Goal: Information Seeking & Learning: Learn about a topic

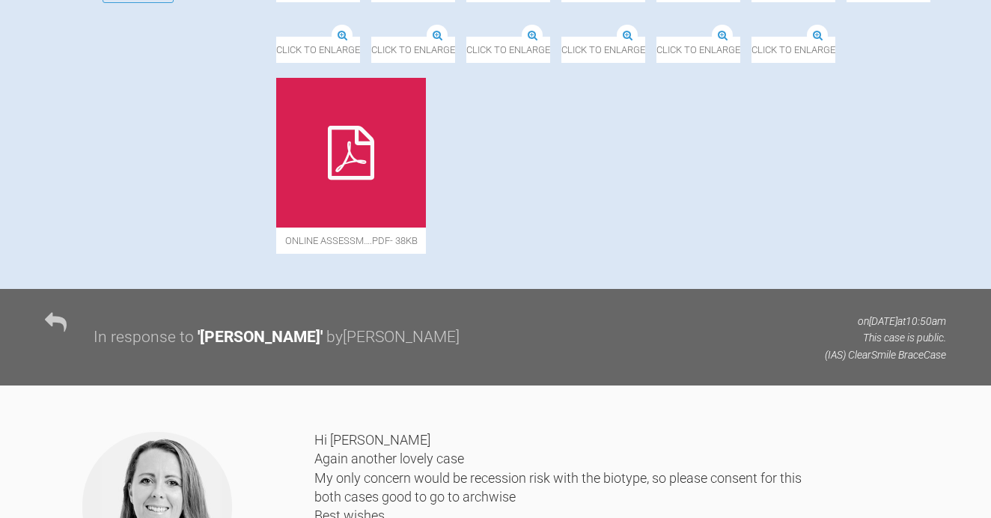
scroll to position [716, 0]
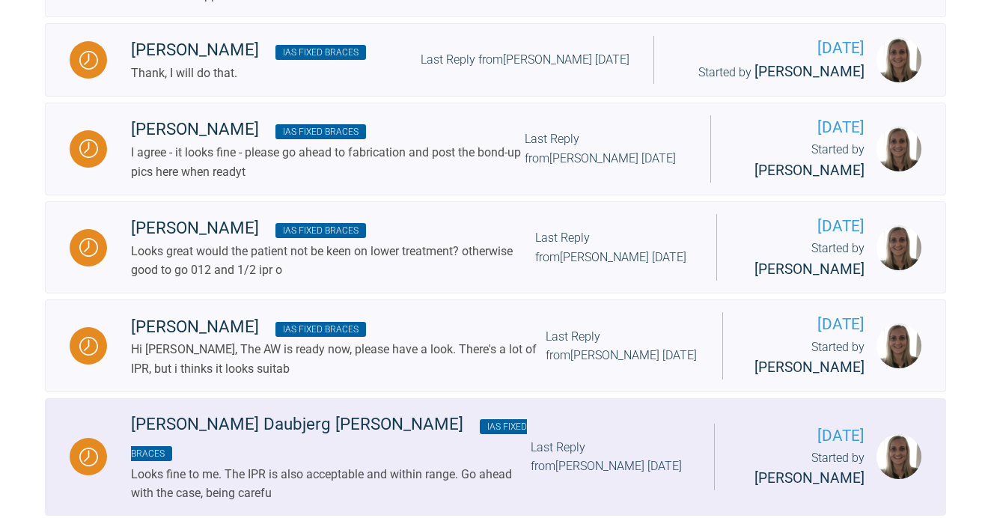
scroll to position [1035, 0]
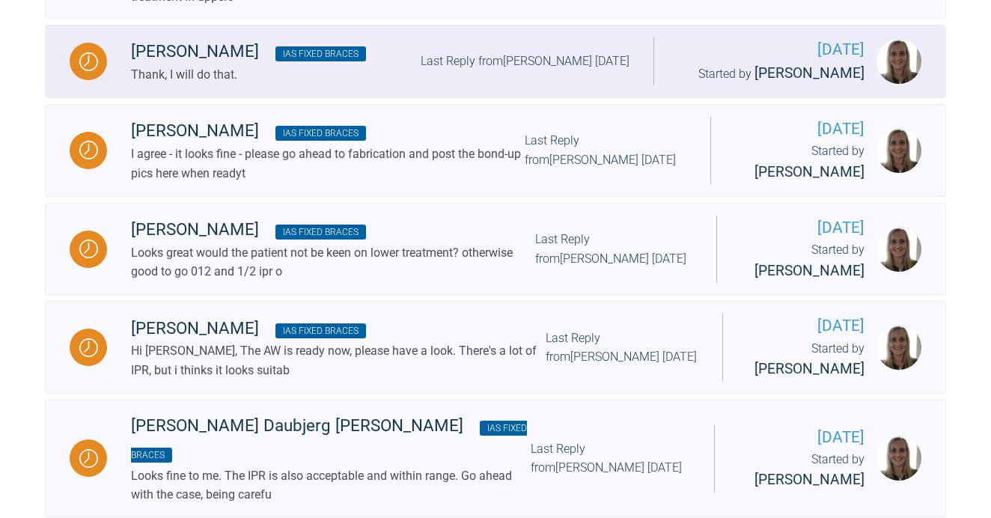
click at [470, 71] on div "Last Reply from [PERSON_NAME] [DATE]" at bounding box center [524, 61] width 209 height 19
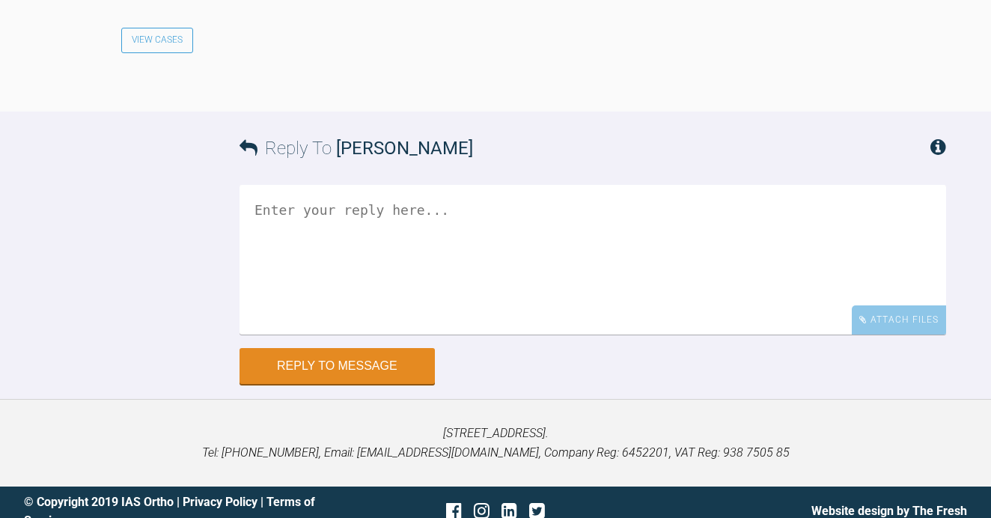
scroll to position [1988, 0]
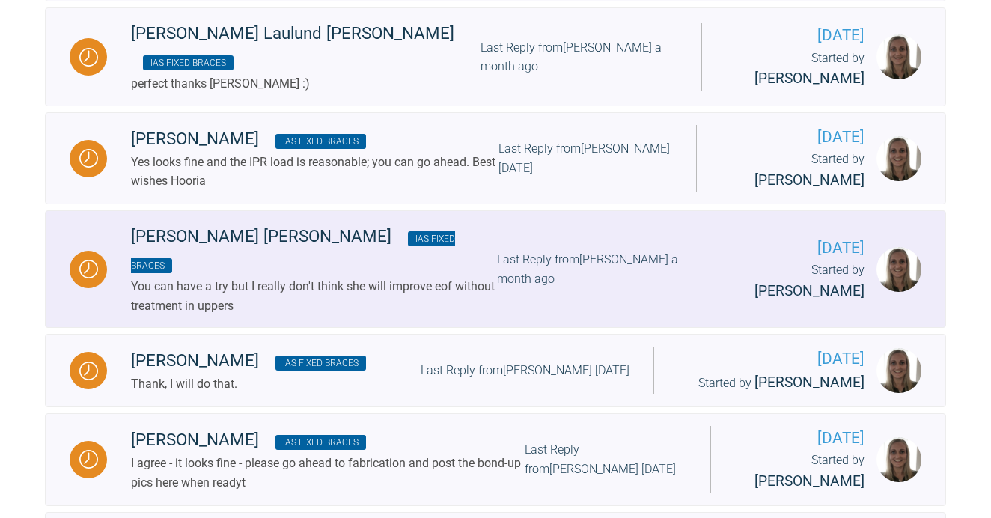
scroll to position [720, 0]
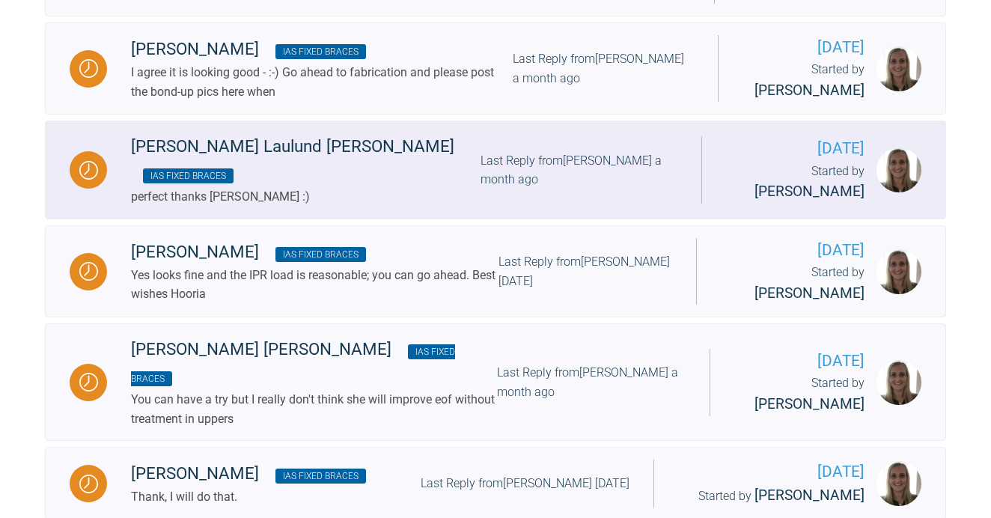
click at [480, 189] on div "Last Reply from [PERSON_NAME] a month ago" at bounding box center [578, 170] width 196 height 38
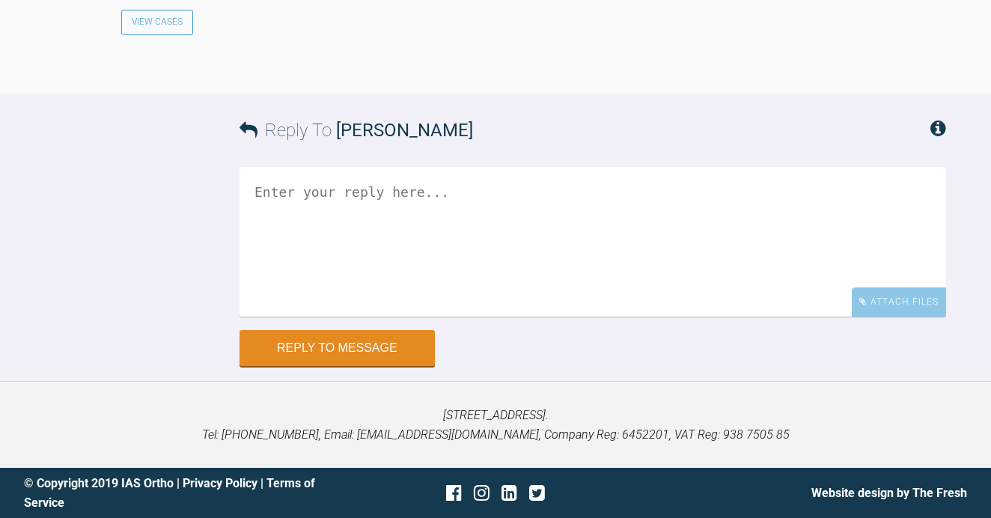
scroll to position [3694, 0]
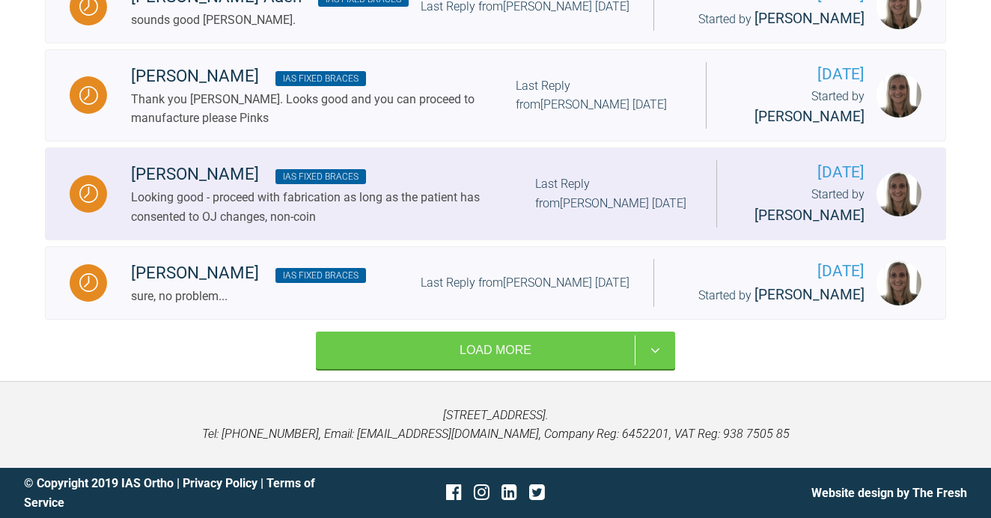
scroll to position [1984, 0]
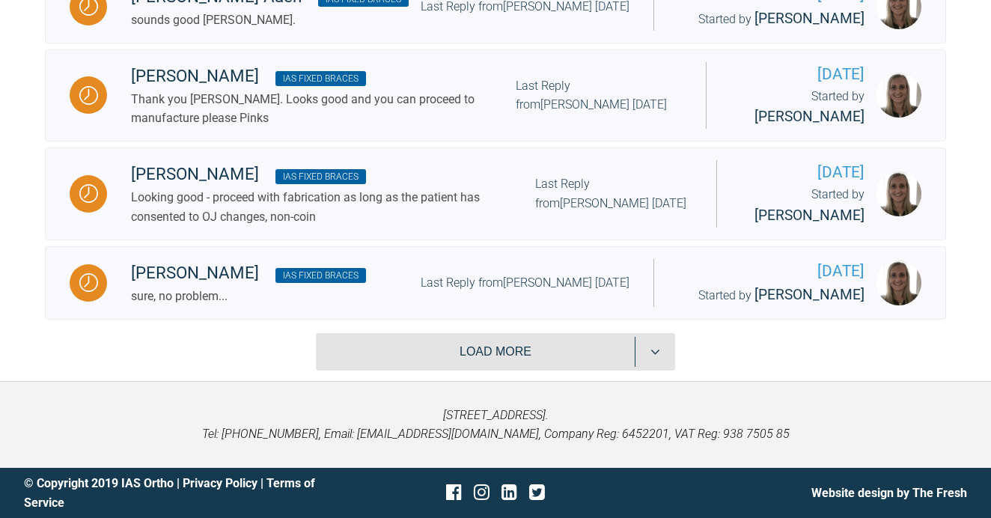
click at [658, 349] on button "Load more" at bounding box center [495, 351] width 359 height 37
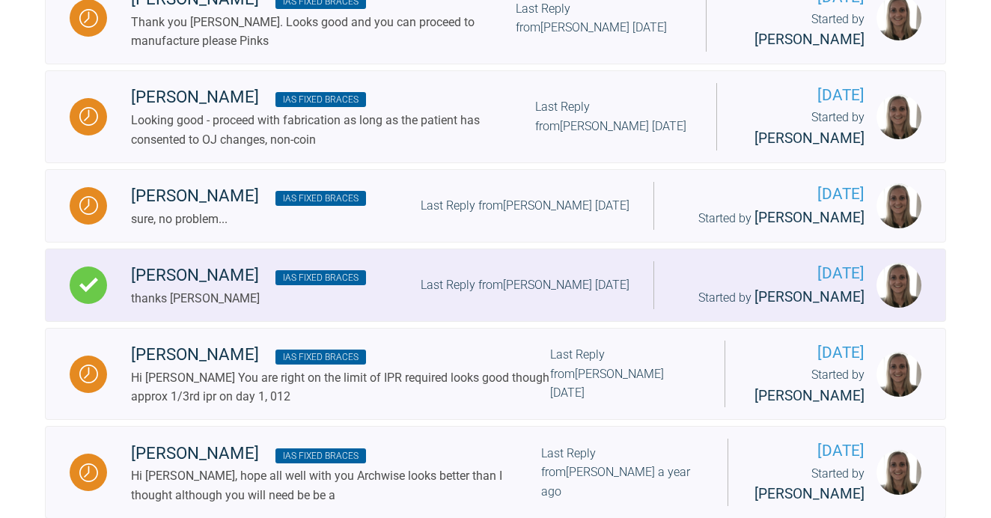
click at [601, 295] on div "Last Reply from [PERSON_NAME] [DATE]" at bounding box center [524, 284] width 209 height 19
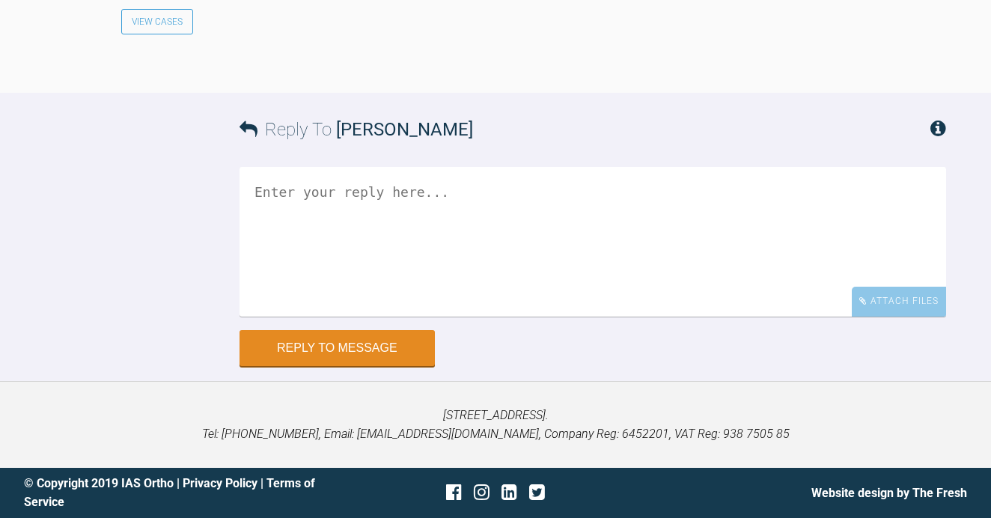
scroll to position [5715, 0]
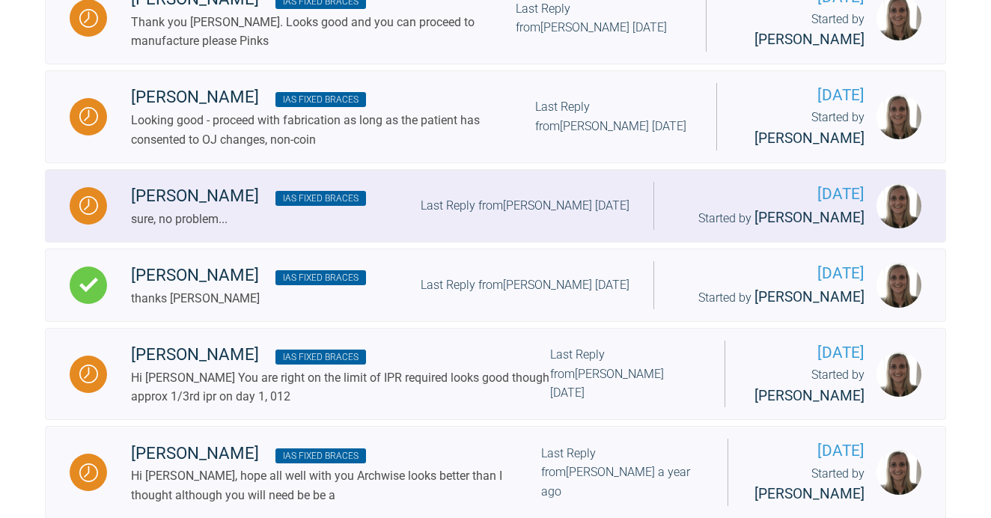
scroll to position [1984, 0]
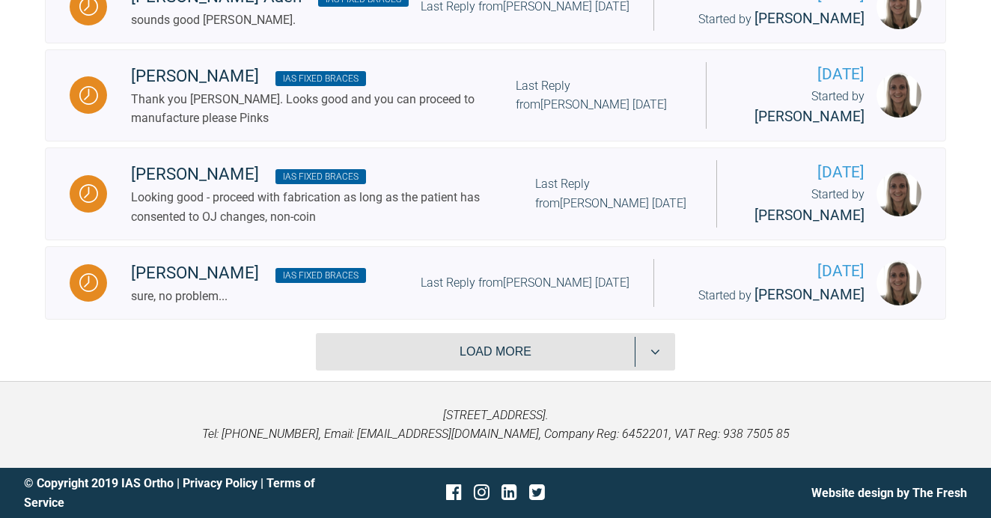
click at [459, 350] on button "Load more" at bounding box center [495, 351] width 359 height 37
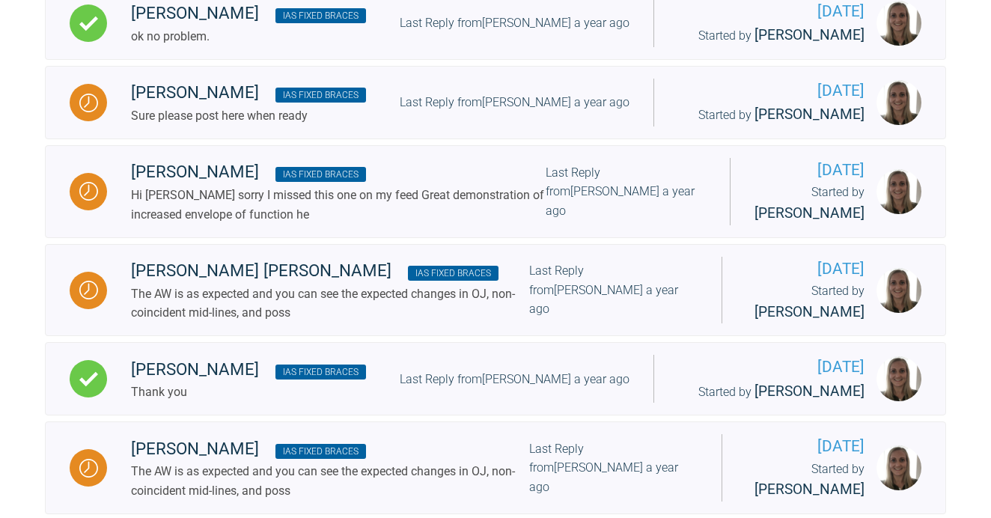
scroll to position [2964, 0]
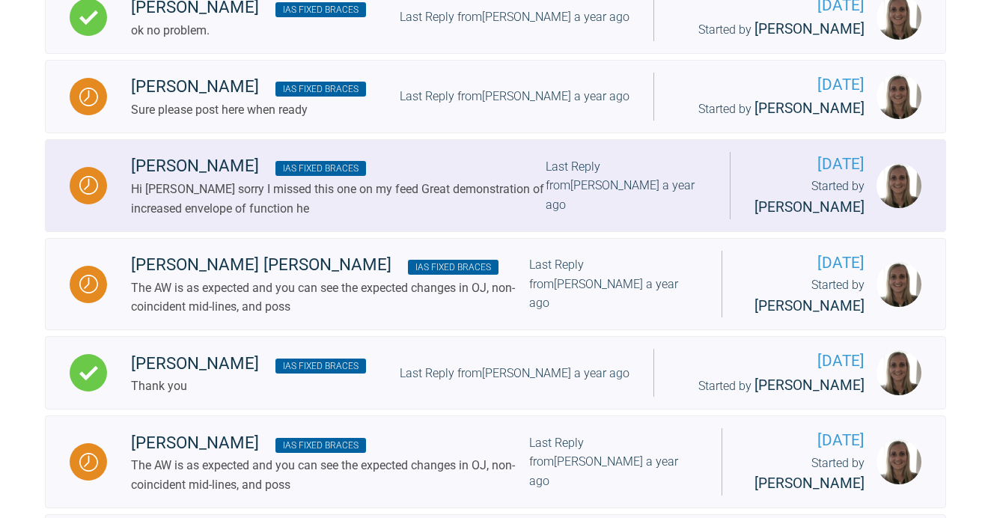
click at [484, 218] on div "Hi [PERSON_NAME] sorry I missed this one on my feed Great demonstration of incr…" at bounding box center [338, 199] width 414 height 38
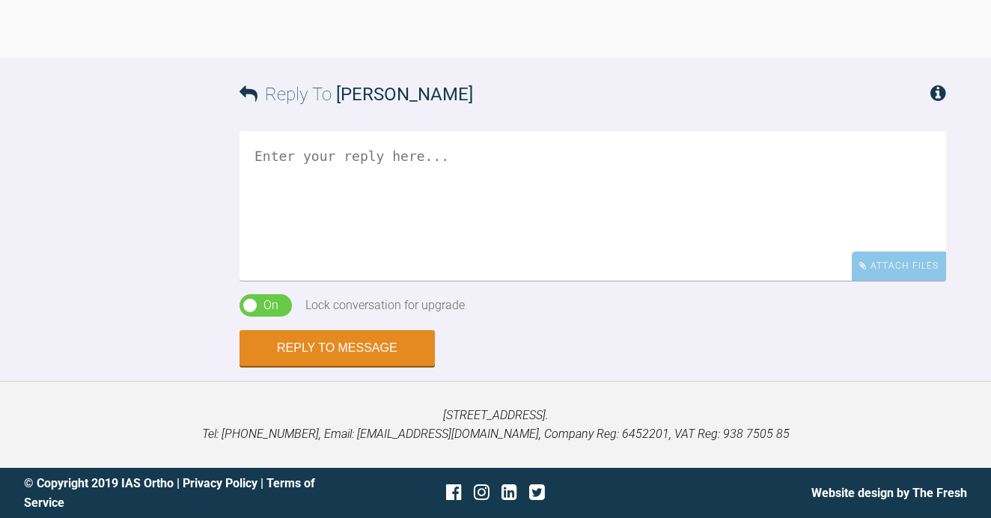
scroll to position [3673, 0]
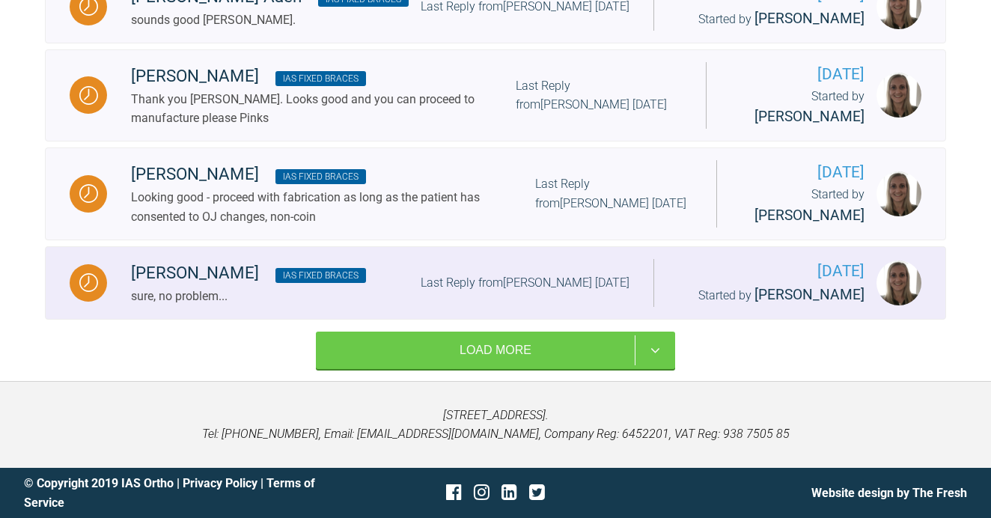
scroll to position [1984, 0]
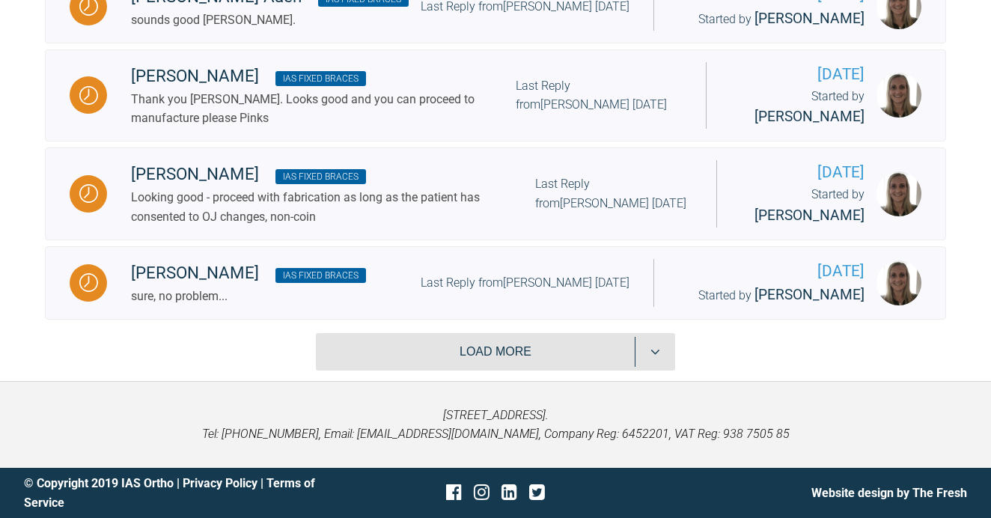
click at [435, 342] on button "Load more" at bounding box center [495, 351] width 359 height 37
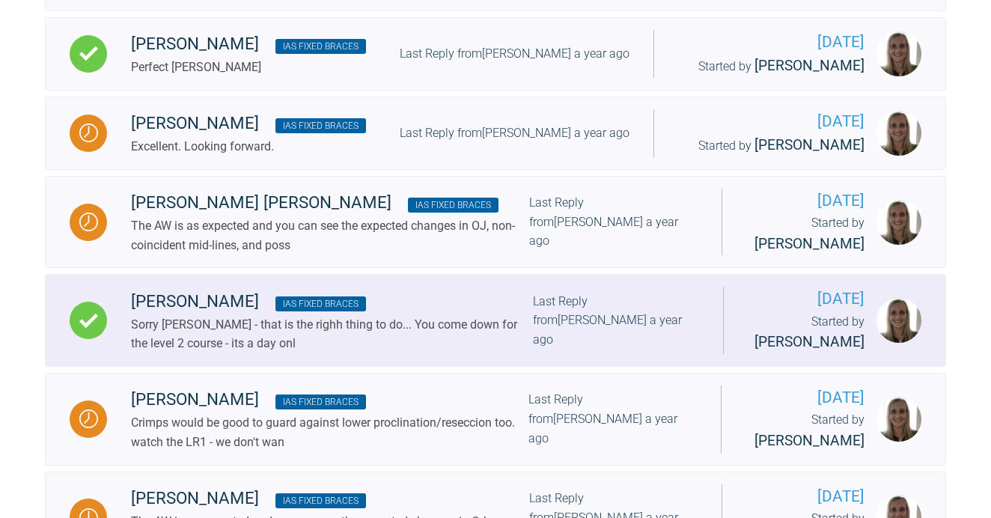
scroll to position [3536, 0]
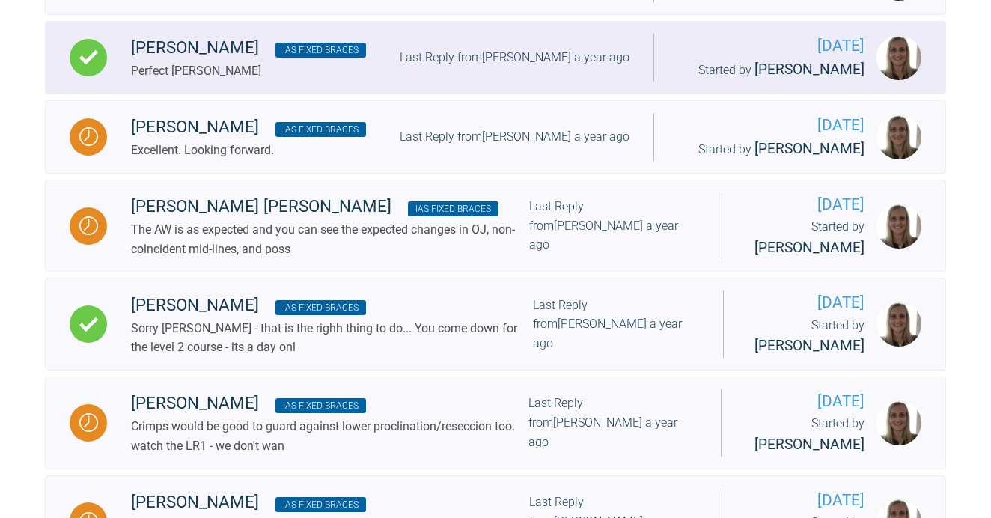
click at [471, 80] on div "[PERSON_NAME] IAS Fixed Braces Perfect [PERSON_NAME] Last Reply from [PERSON_NA…" at bounding box center [380, 57] width 546 height 46
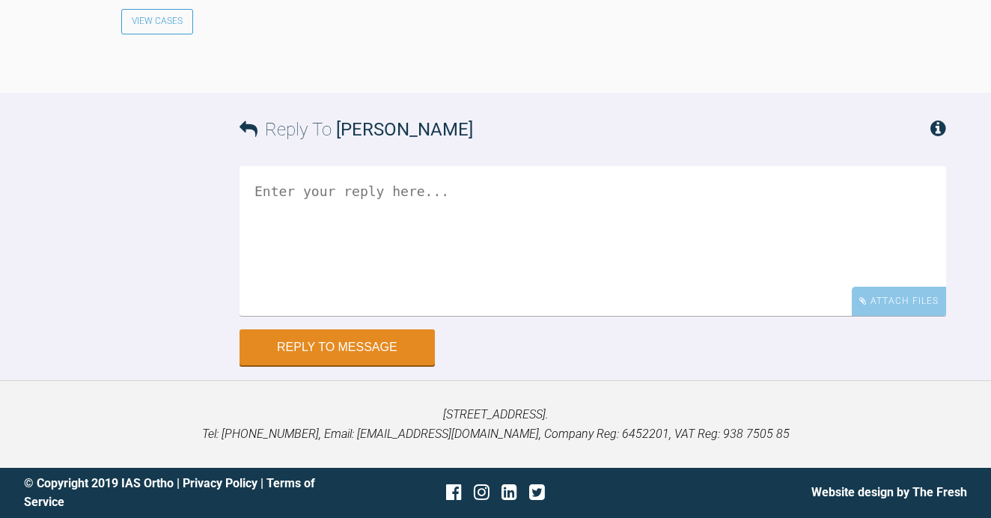
scroll to position [5222, 1]
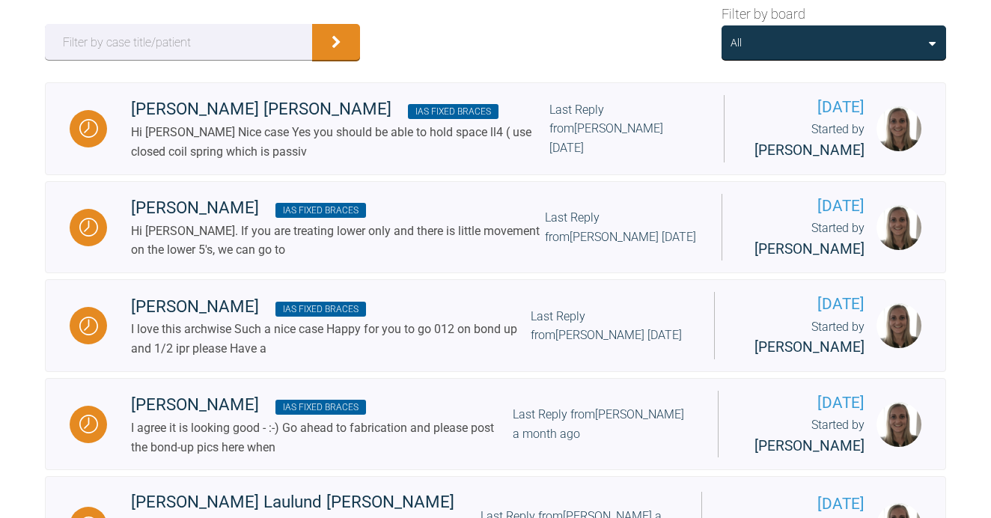
scroll to position [262, 0]
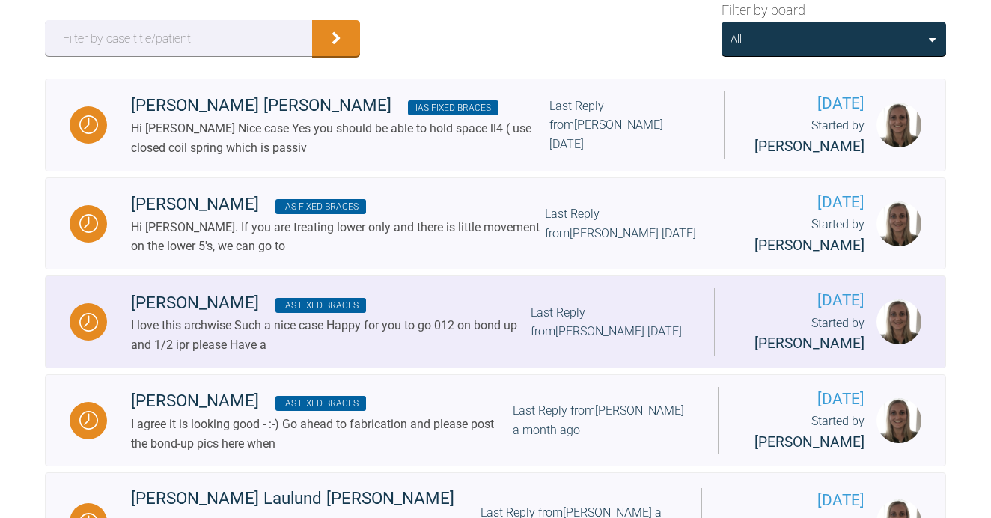
click at [483, 354] on div "I love this archwise Such a nice case Happy for you to go 012 on bond up and 1/…" at bounding box center [331, 335] width 400 height 38
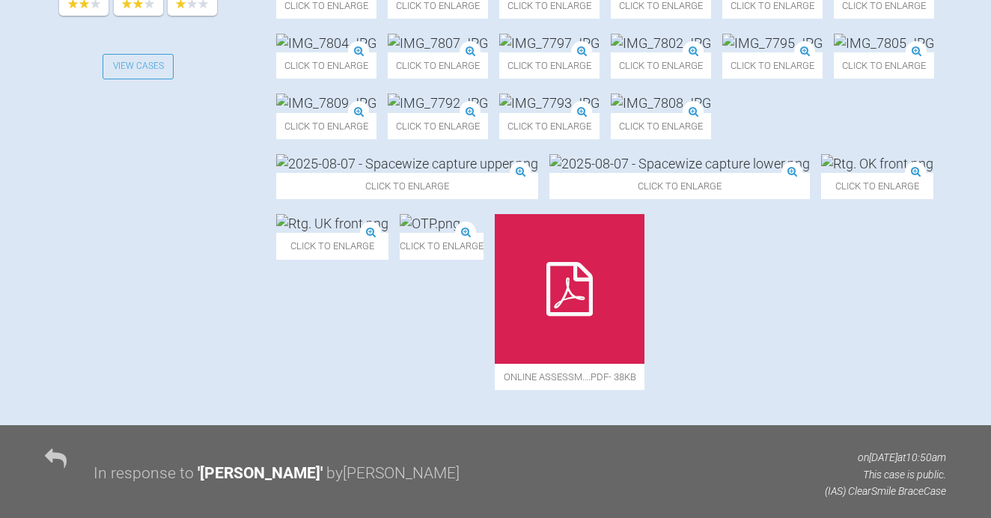
scroll to position [660, 0]
